Goal: Book appointment/travel/reservation

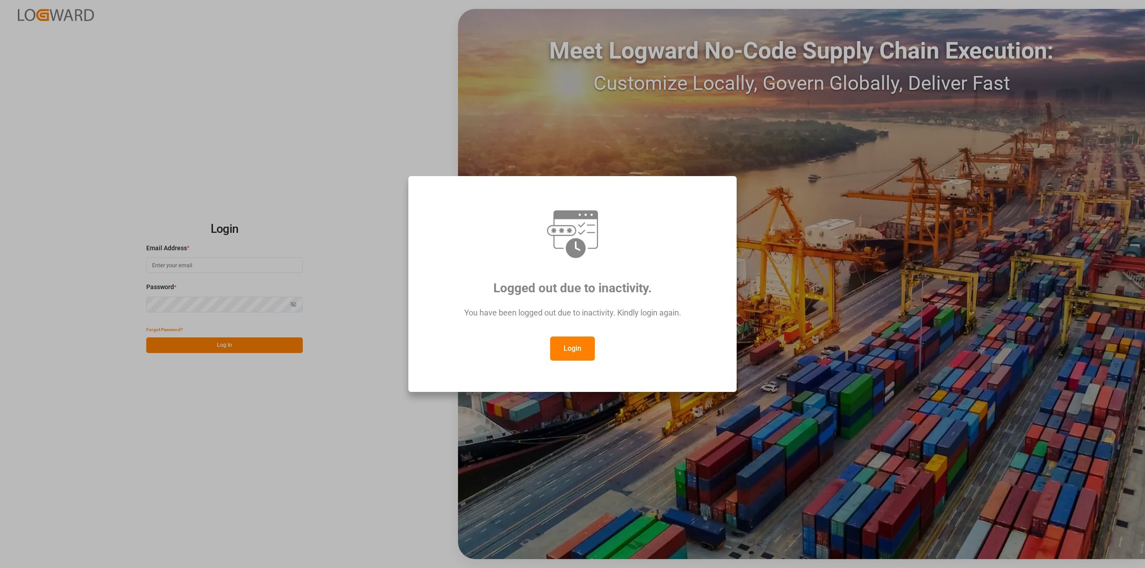
click at [595, 348] on div "Login" at bounding box center [572, 349] width 295 height 24
click at [578, 347] on button "Login" at bounding box center [572, 349] width 45 height 24
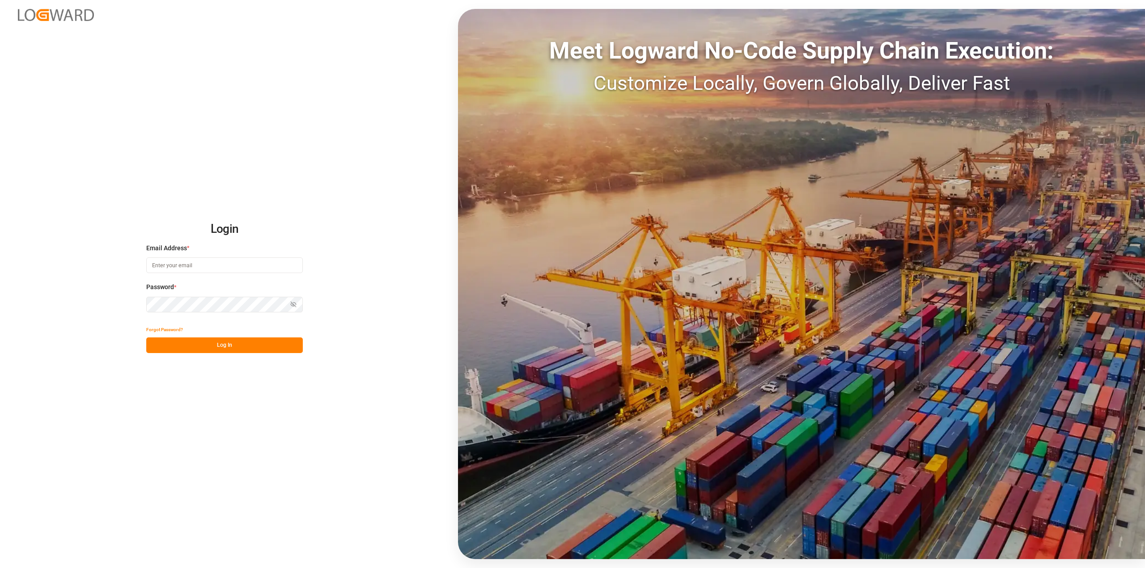
click at [224, 267] on input at bounding box center [224, 266] width 156 height 16
type input "Michael.ziegler@compo-expert.com"
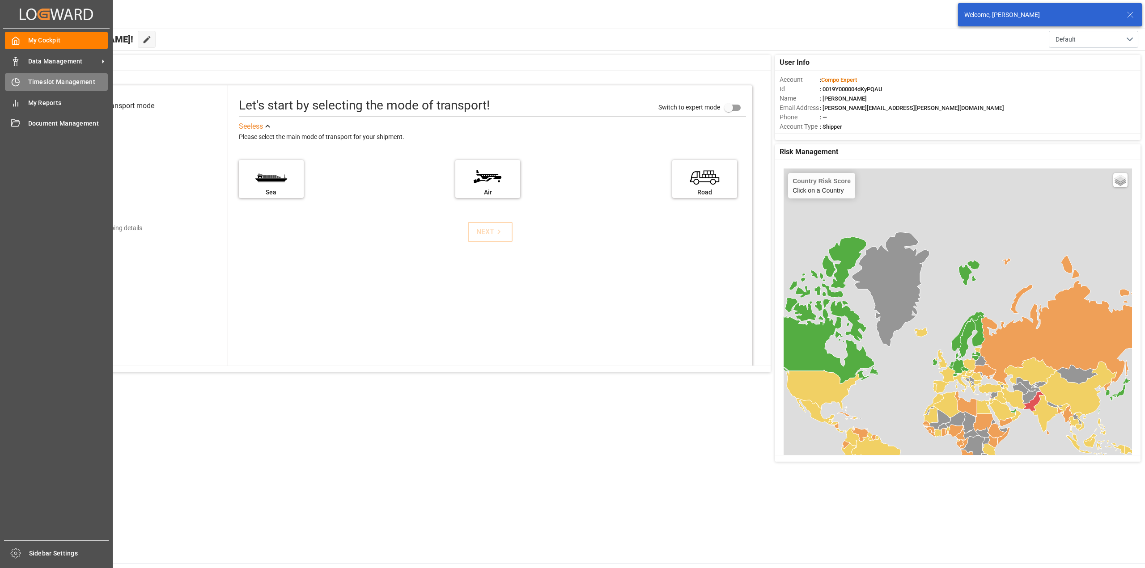
click at [8, 83] on div at bounding box center [12, 81] width 15 height 9
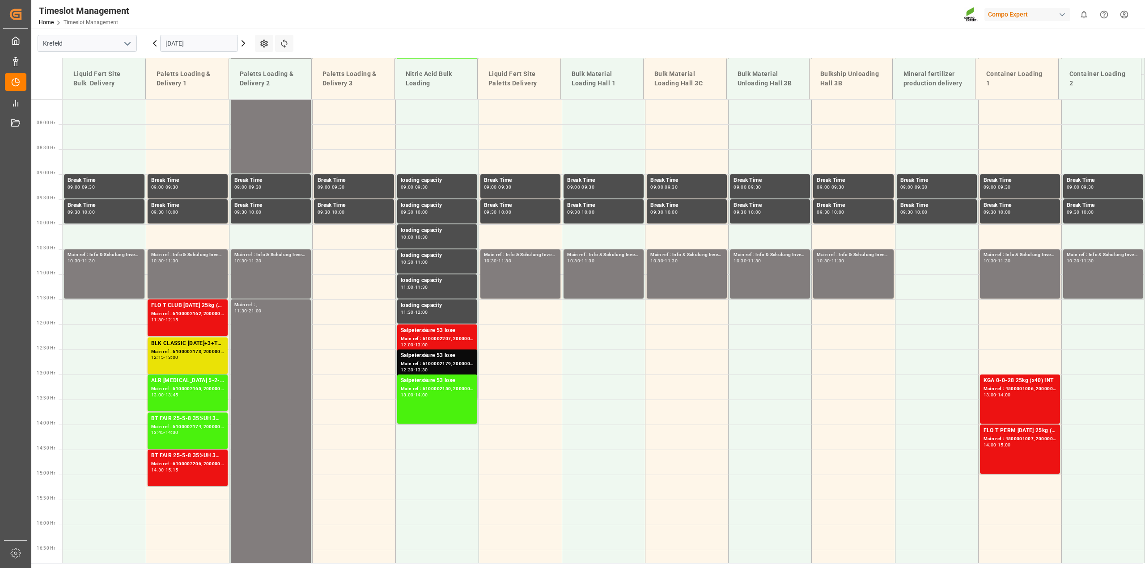
scroll to position [325, 0]
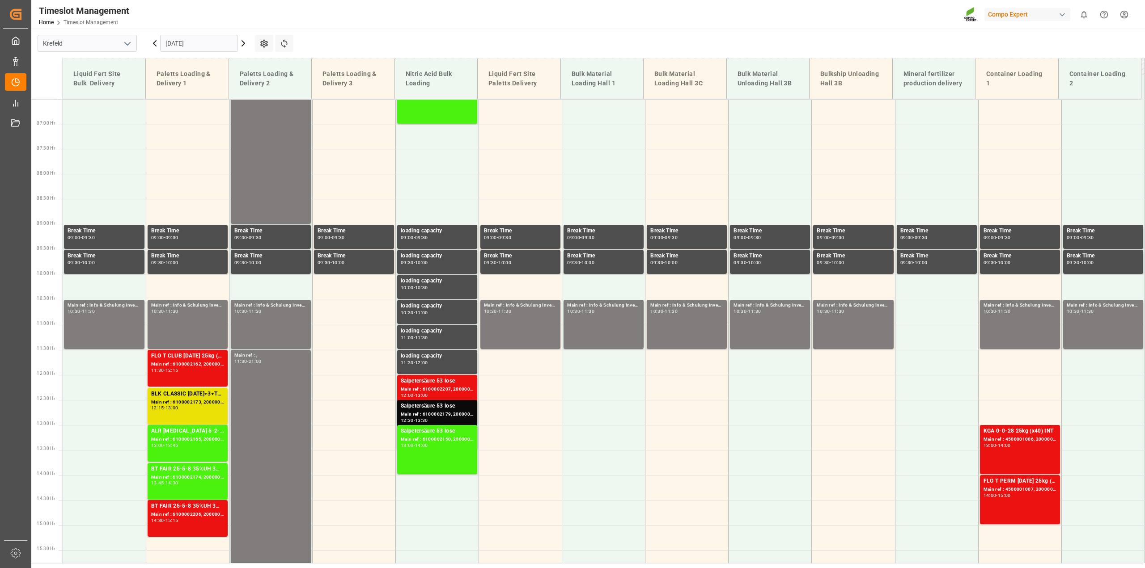
click at [152, 42] on icon at bounding box center [154, 43] width 11 height 11
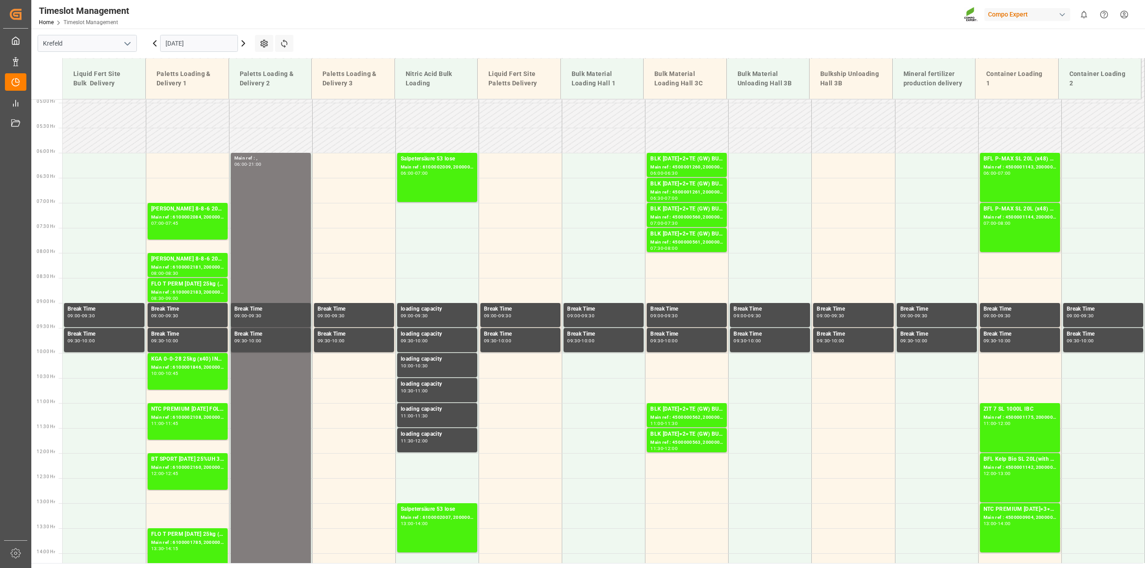
scroll to position [123, 0]
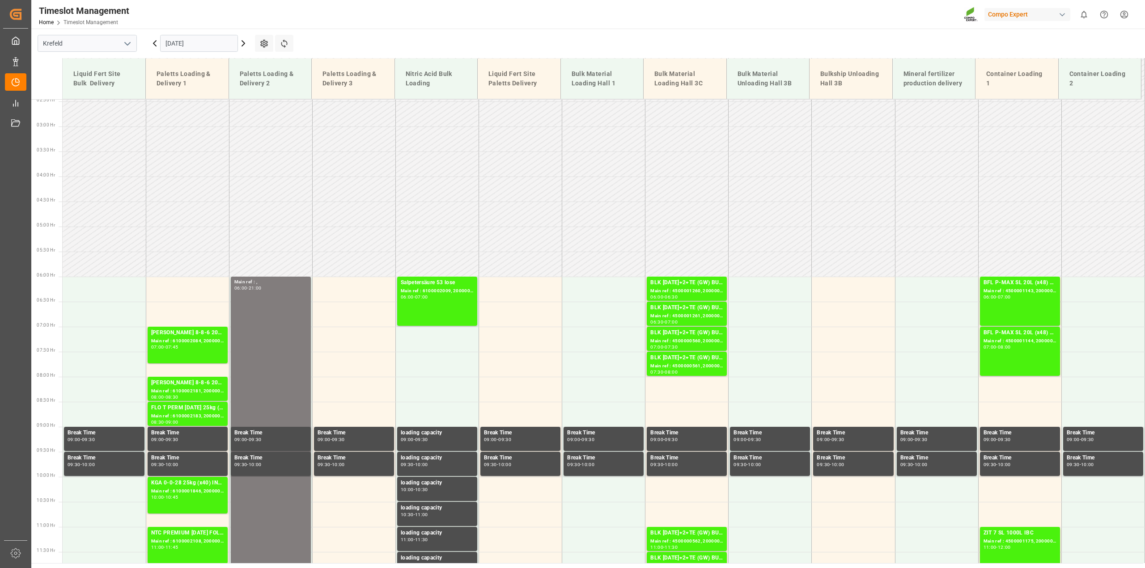
click at [243, 41] on icon at bounding box center [243, 43] width 3 height 5
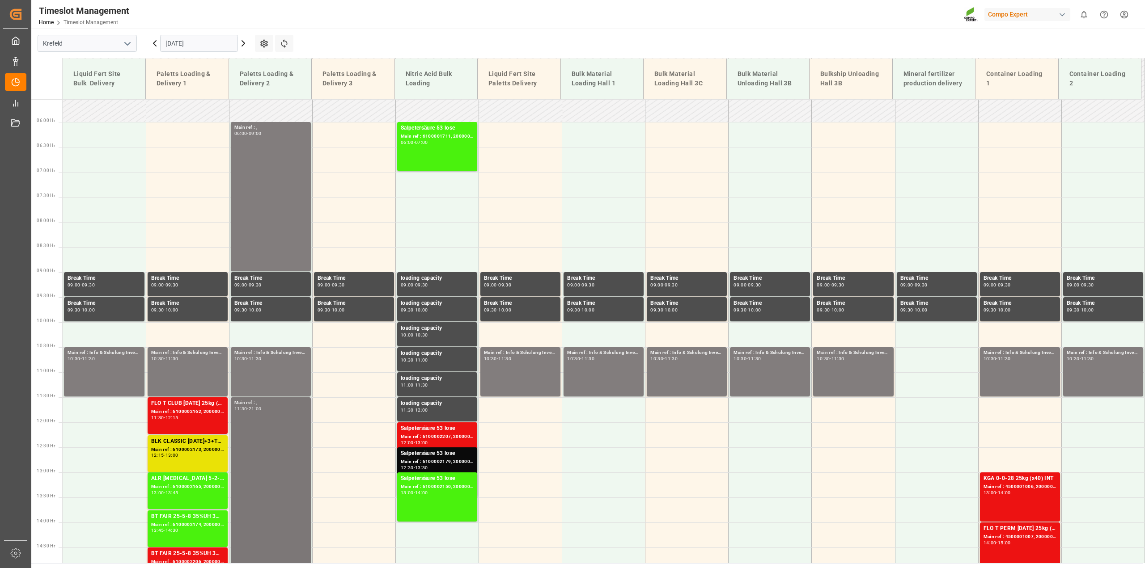
scroll to position [381, 0]
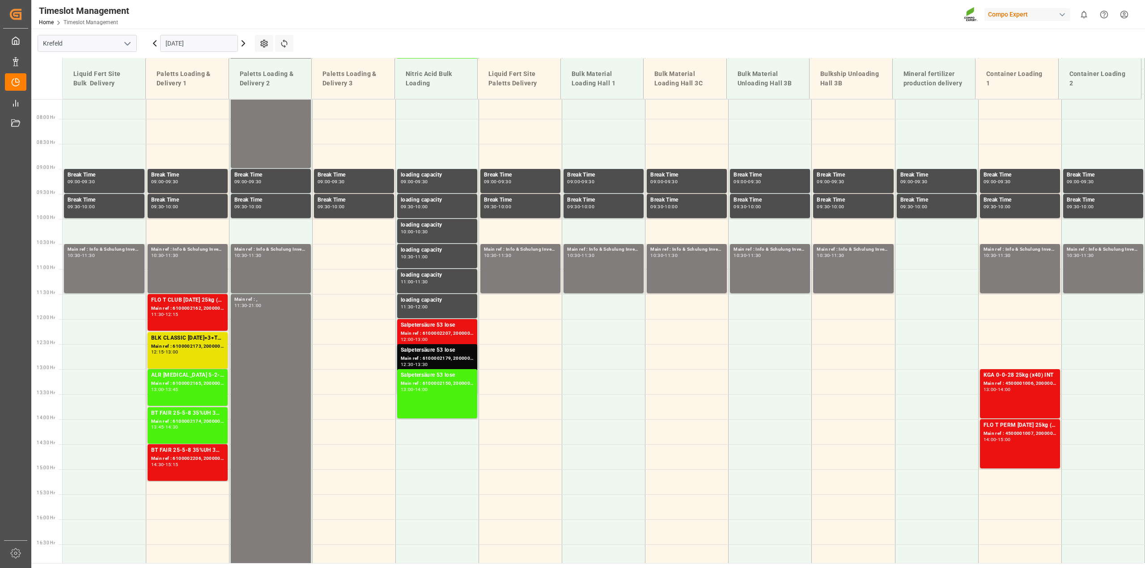
click at [166, 39] on input "25.09.2025" at bounding box center [199, 43] width 78 height 17
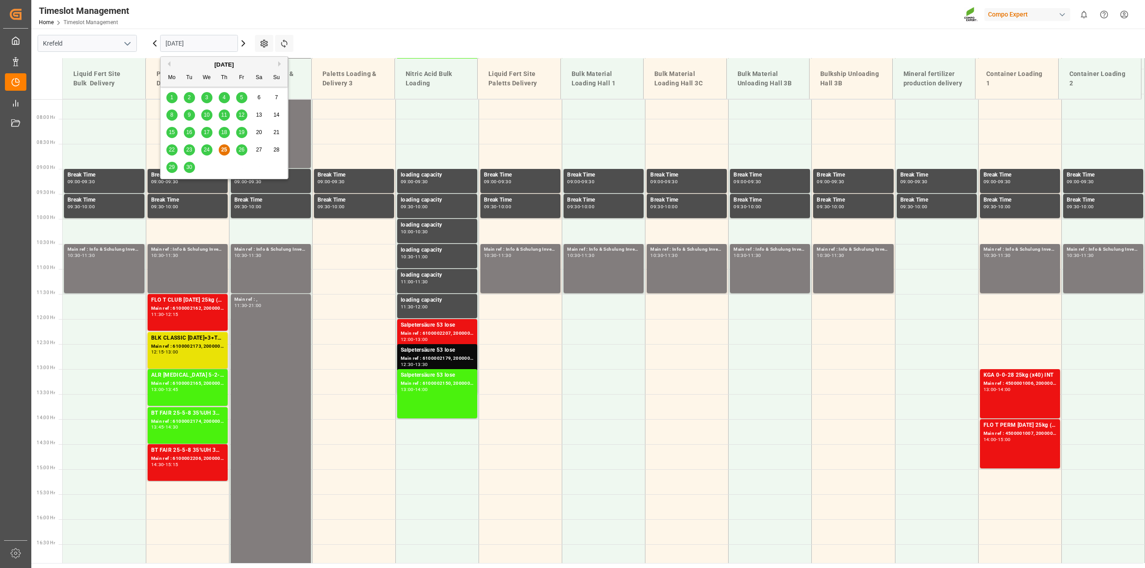
click at [189, 150] on span "23" at bounding box center [189, 150] width 6 height 6
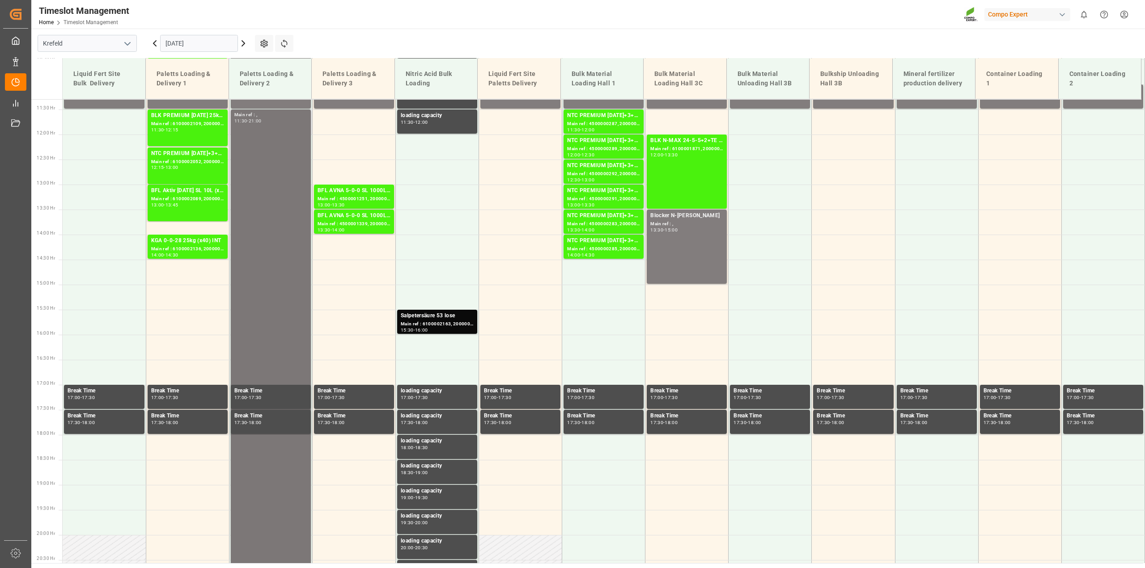
scroll to position [660, 0]
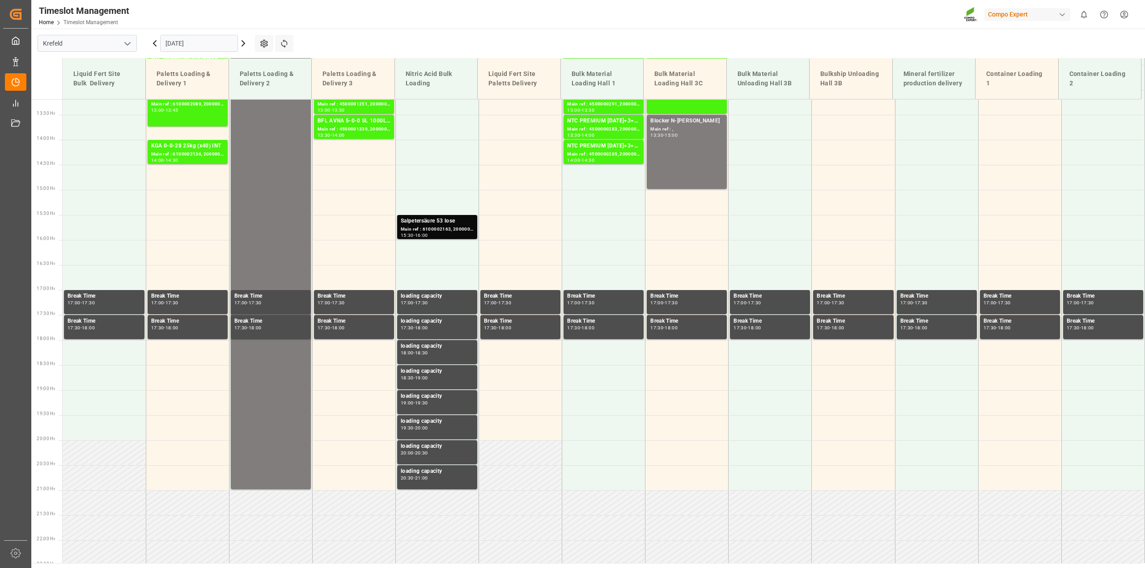
click at [413, 230] on div "Main ref : 6100002163, 2000001688" at bounding box center [437, 230] width 73 height 8
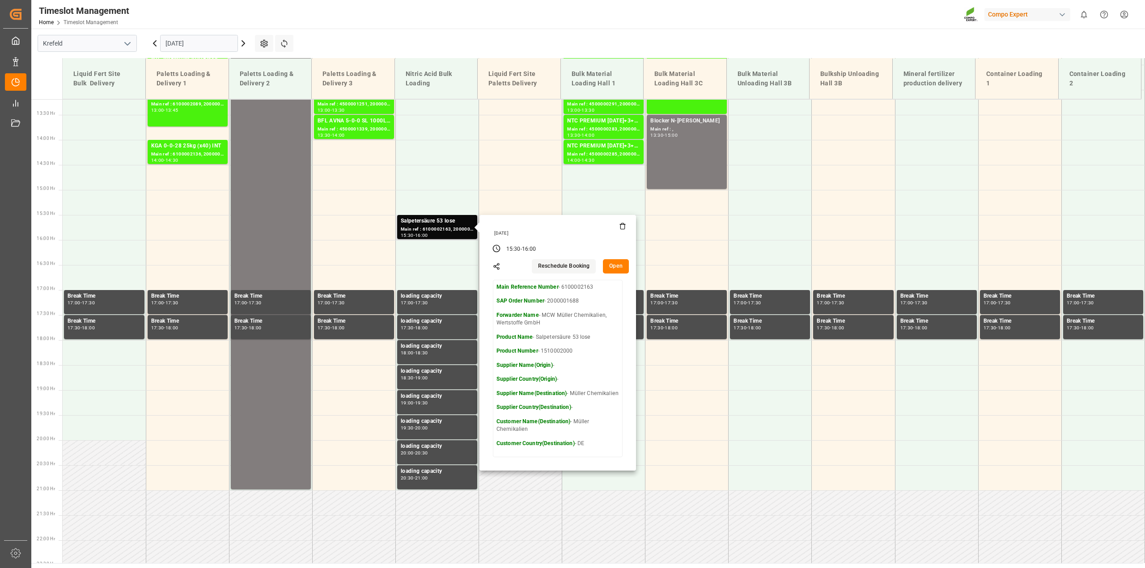
click at [608, 269] on button "Open" at bounding box center [616, 266] width 26 height 14
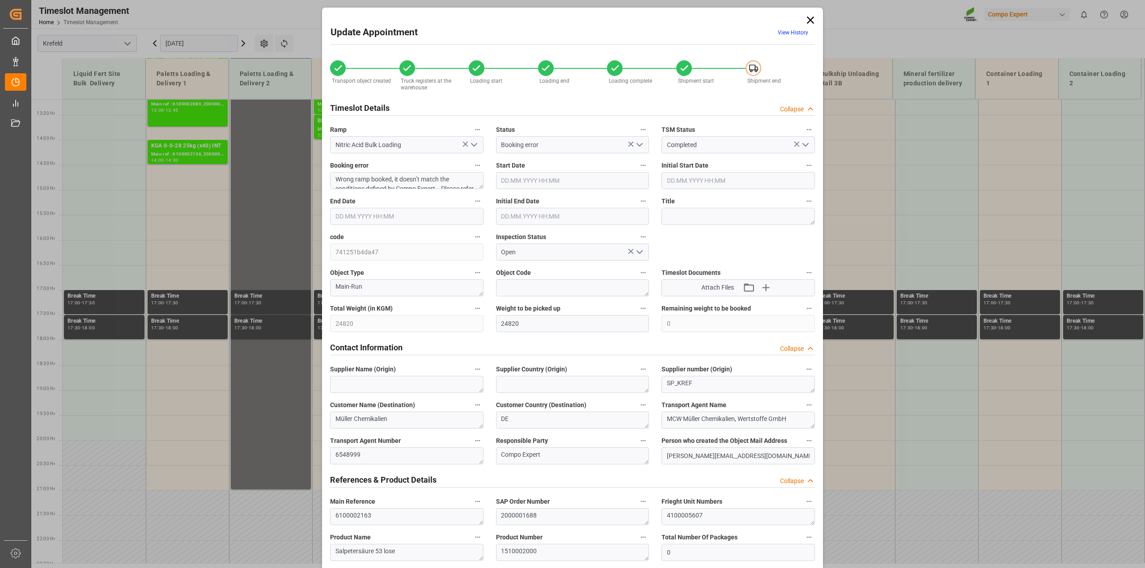
type input "23.09.2025 15:30"
type input "23.09.2025 16:00"
type input "22.09.2025 15:46"
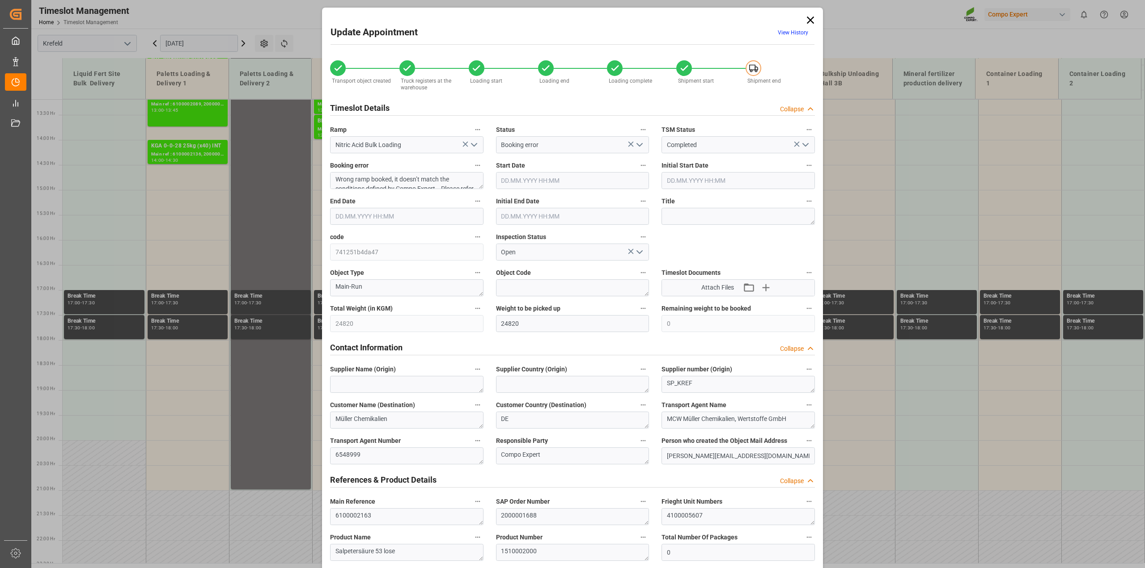
type input "24.09.2025 11:27"
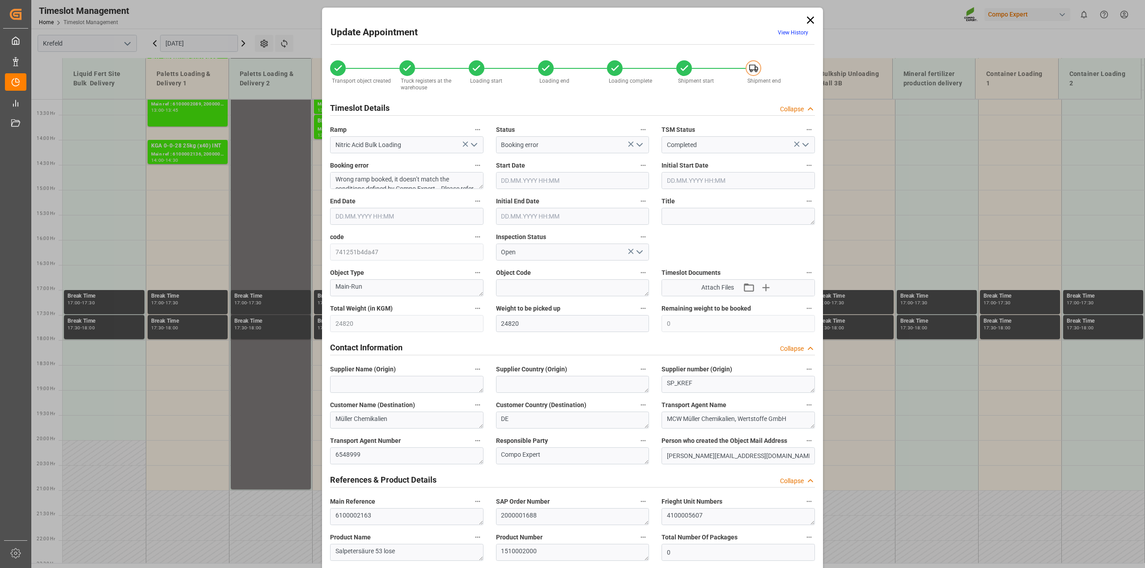
type input "23.09.2025 05:49"
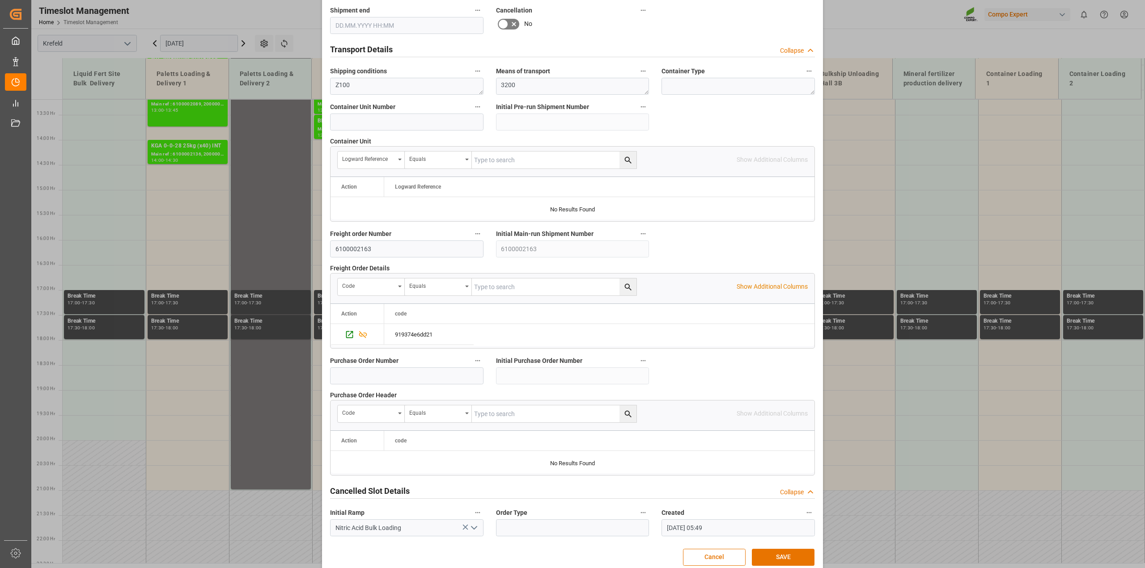
scroll to position [674, 0]
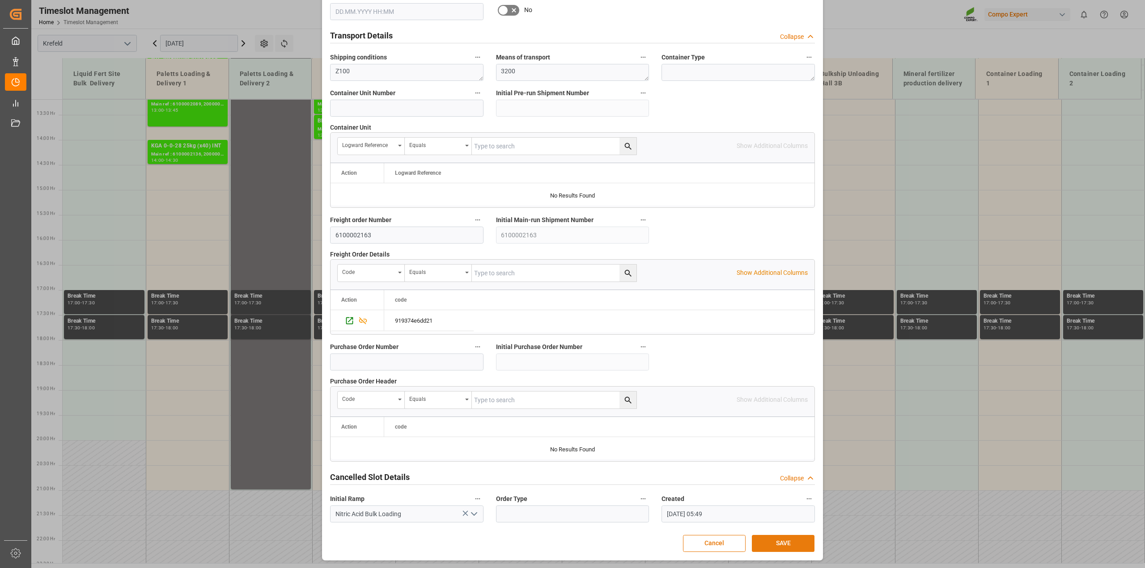
click at [767, 539] on button "SAVE" at bounding box center [783, 543] width 63 height 17
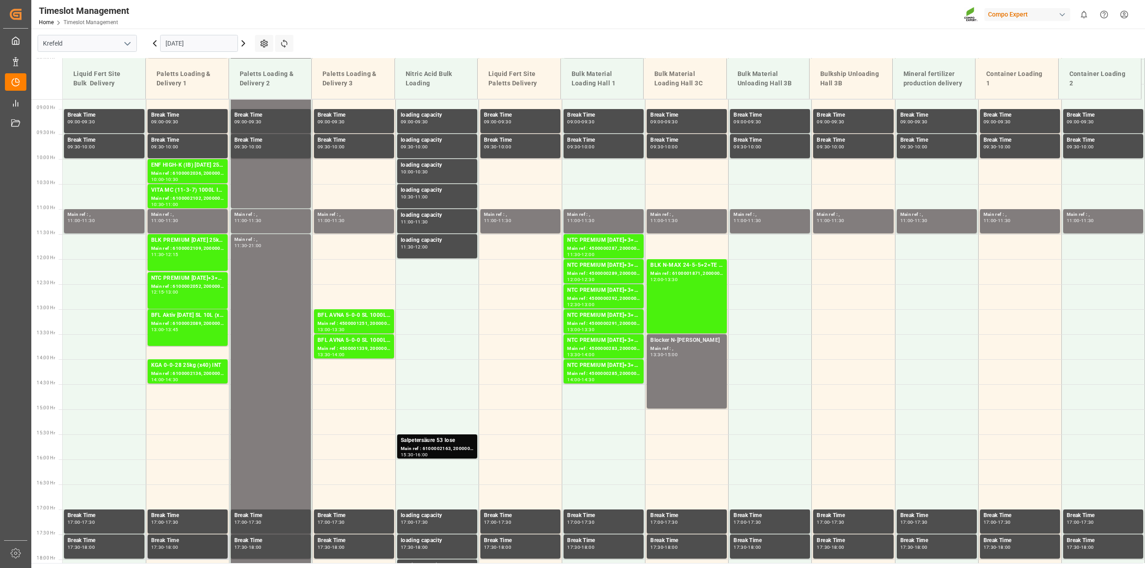
scroll to position [425, 0]
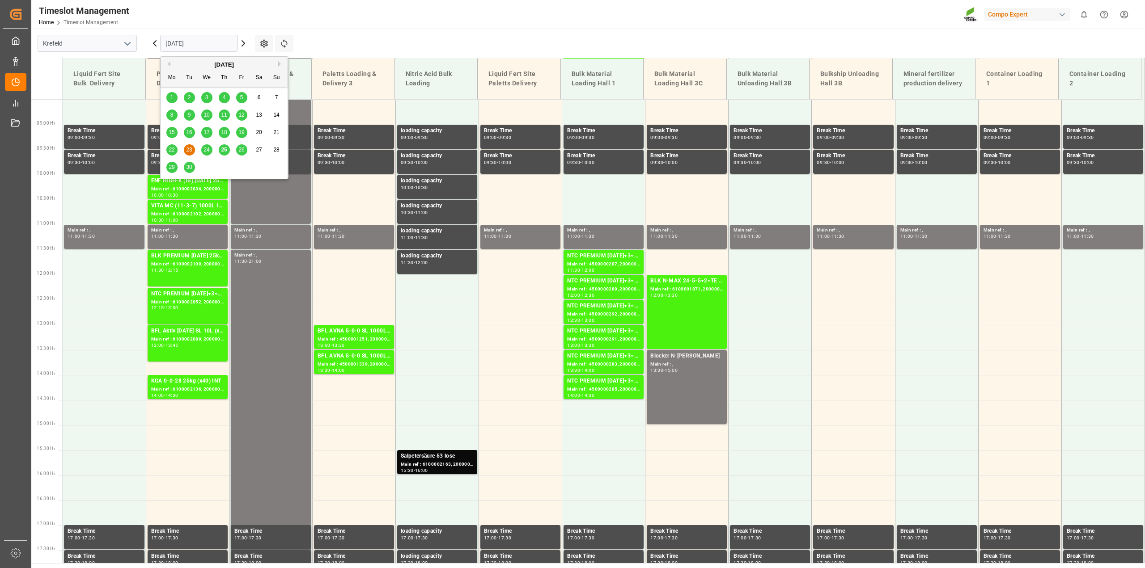
click at [179, 36] on input "23.09.2025" at bounding box center [199, 43] width 78 height 17
click at [224, 150] on span "25" at bounding box center [224, 150] width 6 height 6
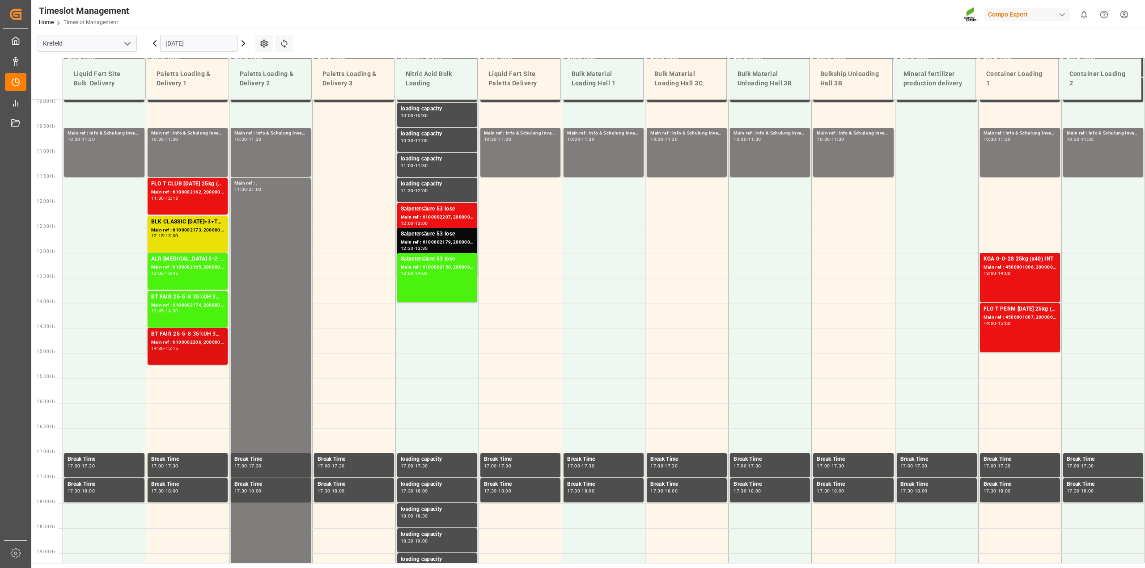
scroll to position [493, 0]
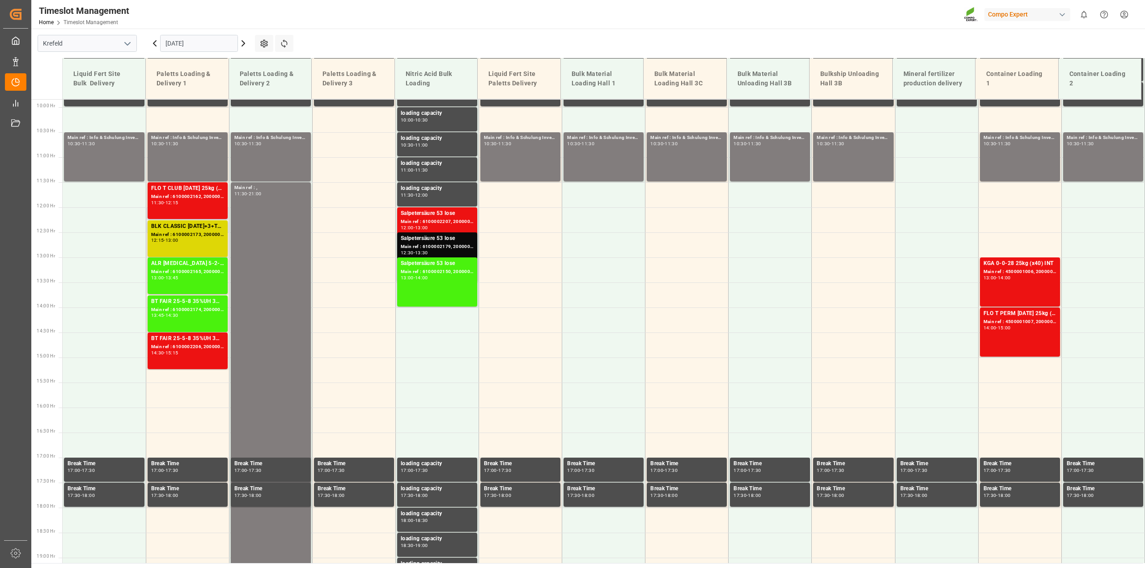
click at [186, 242] on div "12:15 - 13:00" at bounding box center [187, 240] width 73 height 5
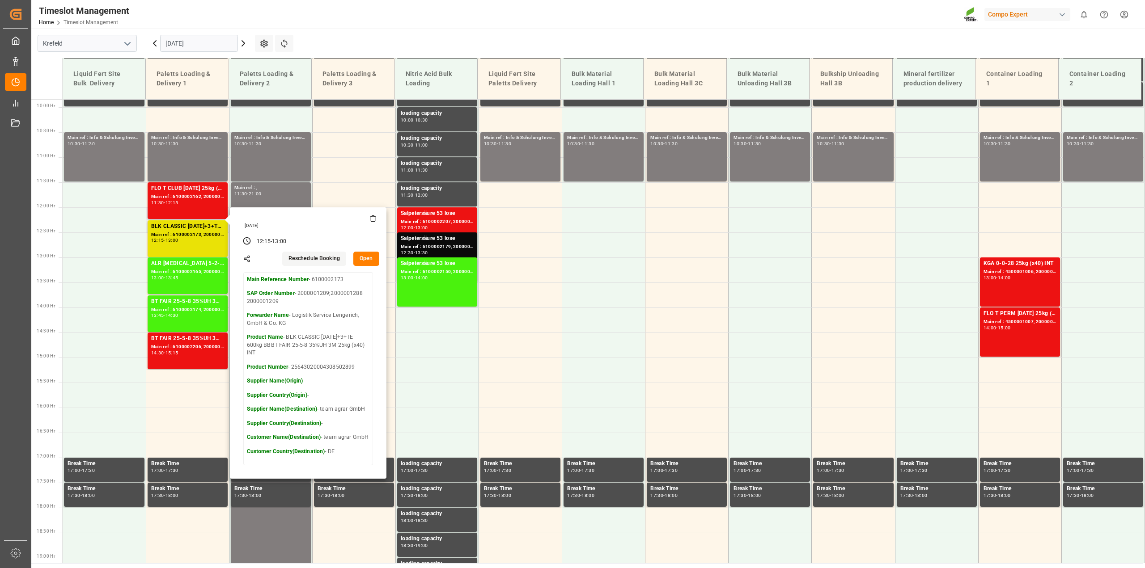
click at [369, 260] on button "Open" at bounding box center [366, 259] width 26 height 14
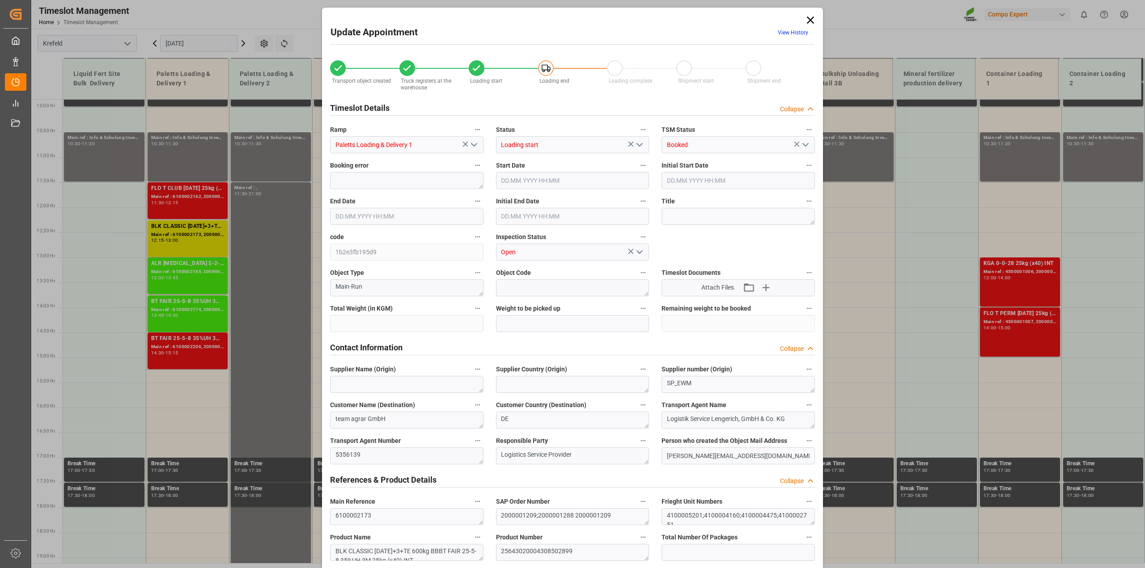
type input "28276"
type input "0"
type input "25.09.2025 12:15"
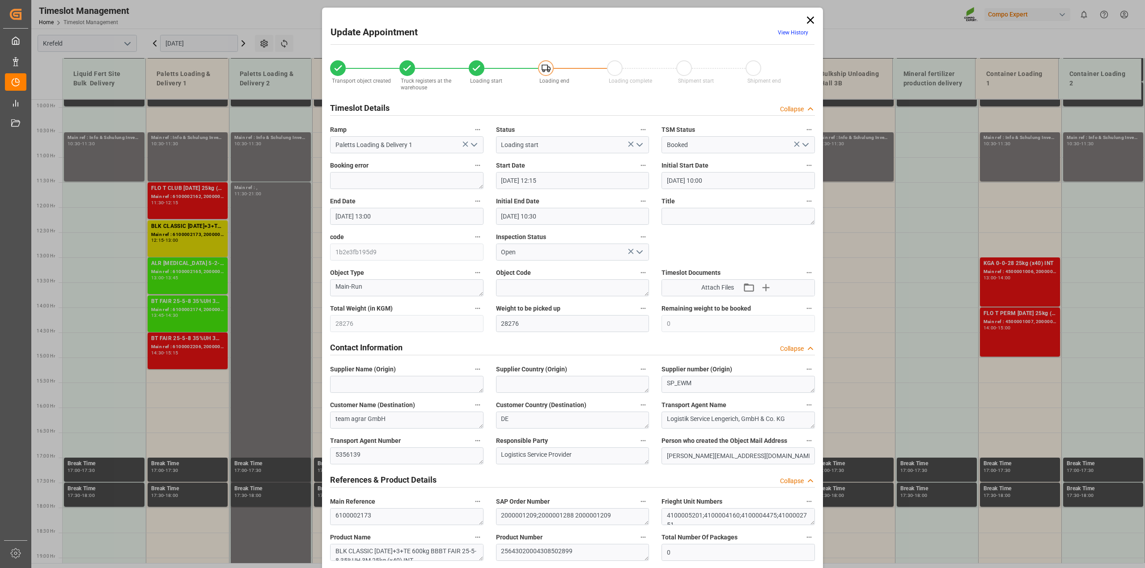
type input "24.09.2025 10:00"
type input "25.09.2025 13:00"
type input "24.09.2025 10:30"
type input "23.09.2025 08:33"
type input "25.09.2025 12:58"
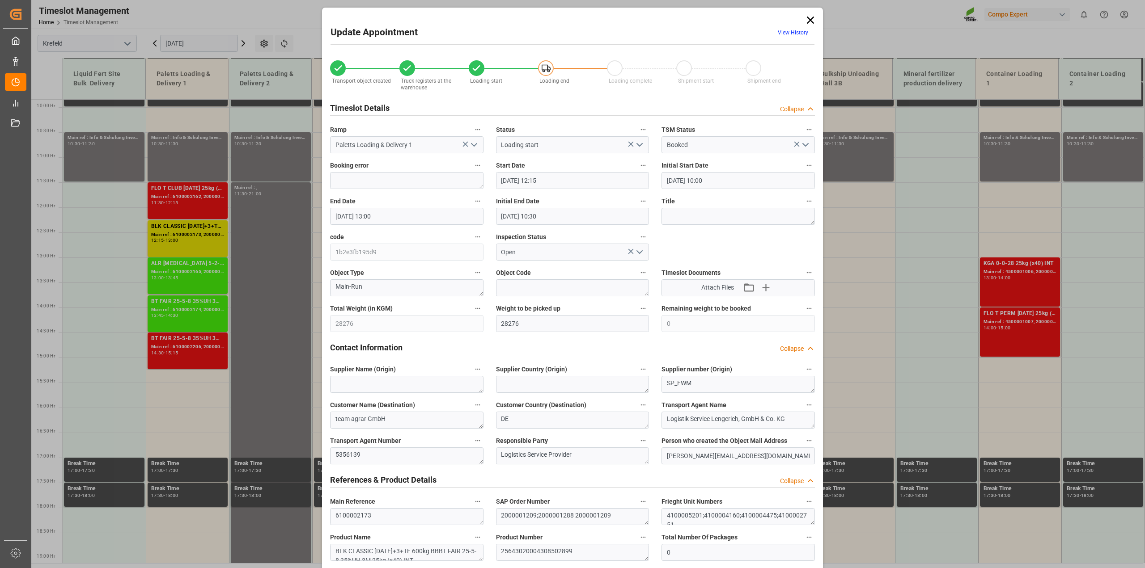
type input "25.09.2025 12:58"
type input "23.09.2025 07:43"
click at [804, 20] on icon at bounding box center [810, 20] width 13 height 13
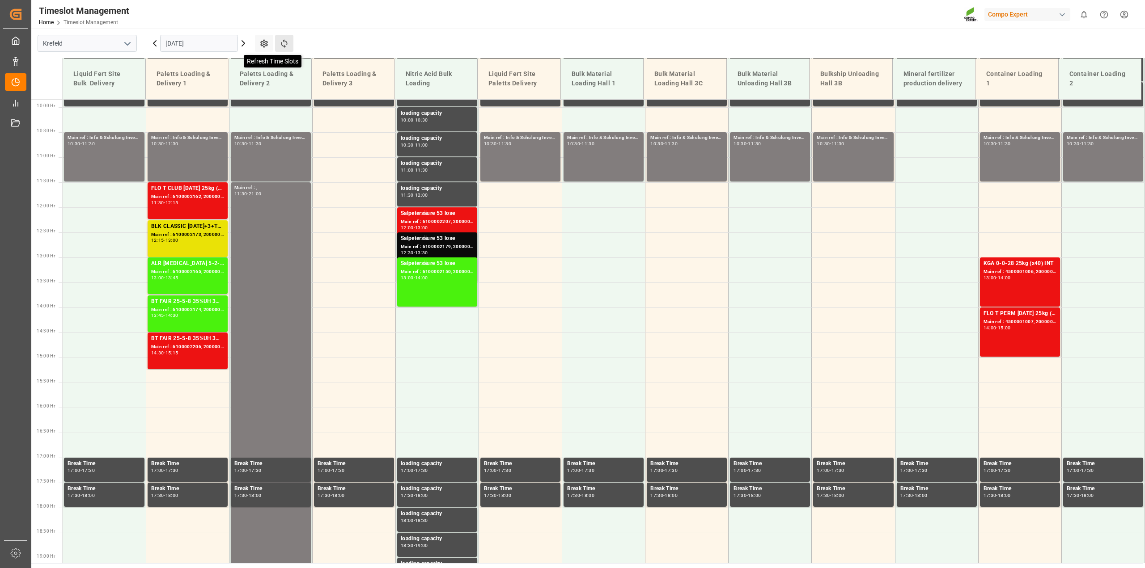
click at [283, 47] on icon at bounding box center [283, 43] width 9 height 9
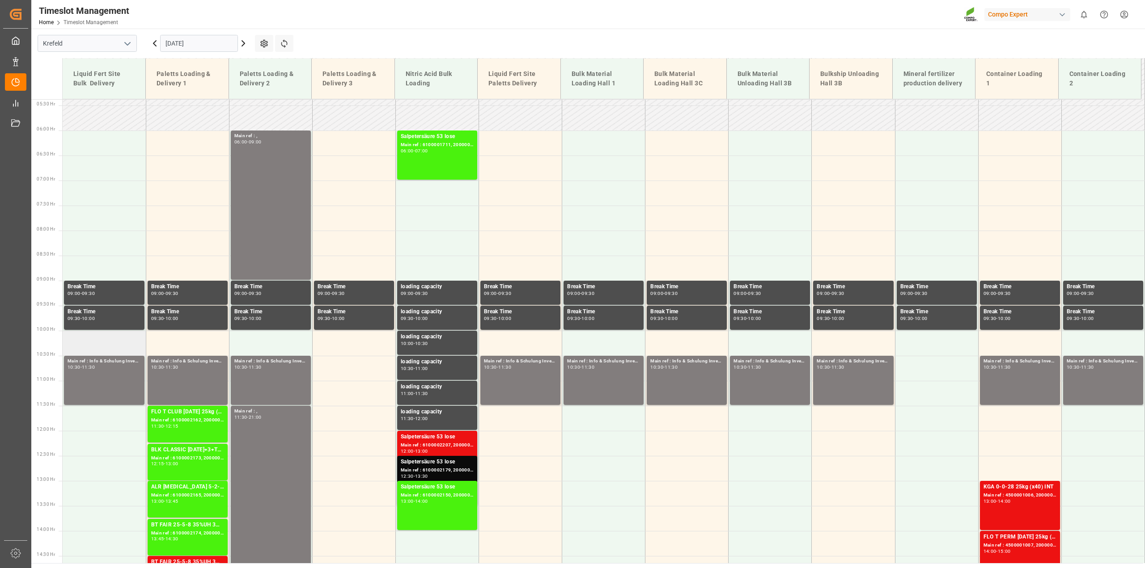
scroll to position [381, 0]
